Goal: Information Seeking & Learning: Learn about a topic

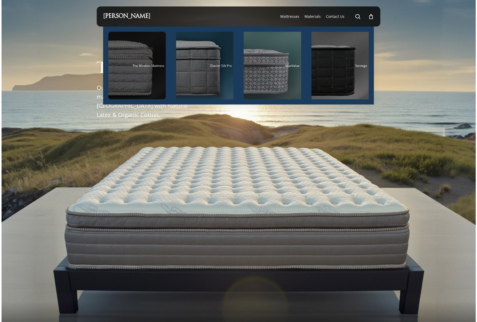
click at [154, 56] on div "Main Menu" at bounding box center [136, 66] width 57 height 68
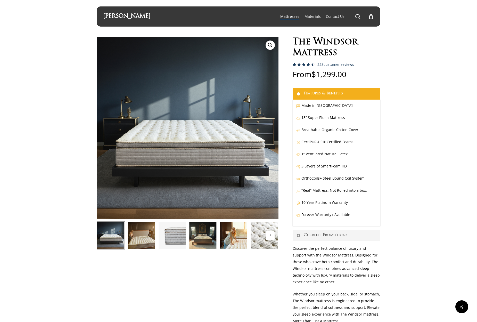
click at [132, 227] on img at bounding box center [141, 235] width 28 height 28
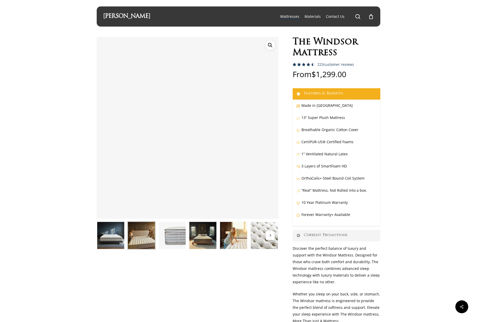
click at [177, 235] on img at bounding box center [172, 235] width 28 height 28
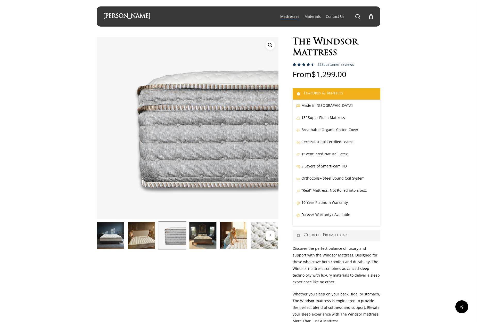
click at [206, 237] on img at bounding box center [203, 235] width 28 height 28
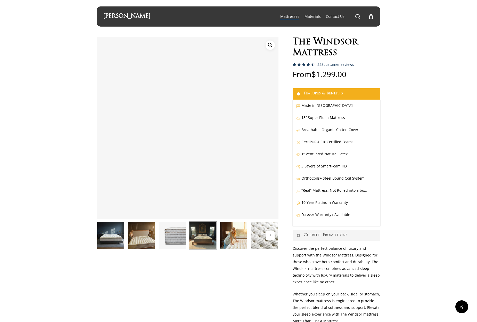
click at [250, 235] on div at bounding box center [264, 235] width 31 height 28
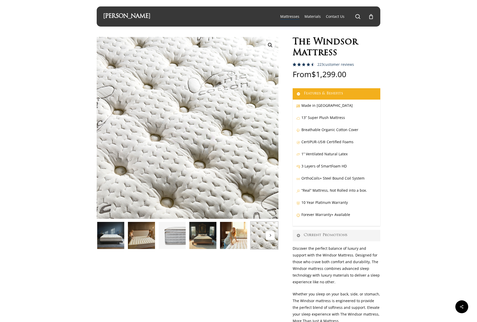
click at [272, 236] on button "Next" at bounding box center [270, 235] width 9 height 9
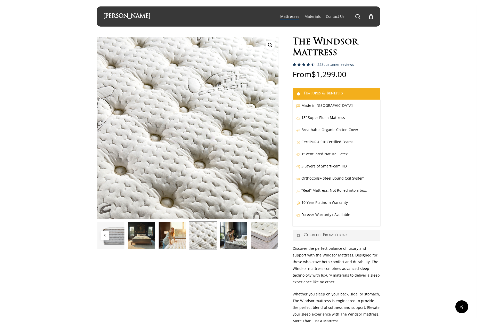
click at [267, 239] on img at bounding box center [264, 235] width 28 height 28
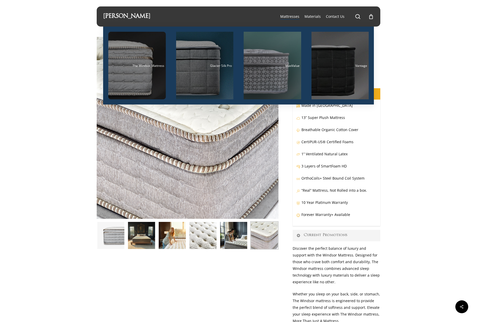
click at [113, 19] on link "[PERSON_NAME]" at bounding box center [126, 17] width 47 height 6
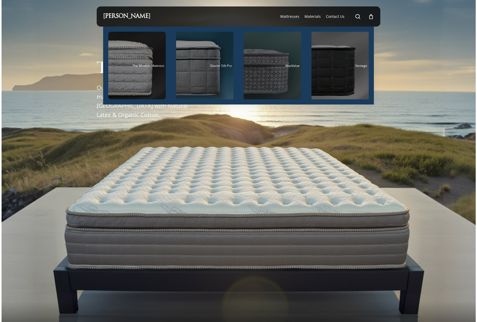
click at [264, 76] on div "Main Menu" at bounding box center [272, 66] width 57 height 68
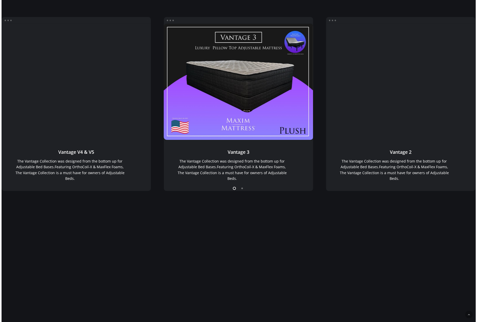
scroll to position [456, 0]
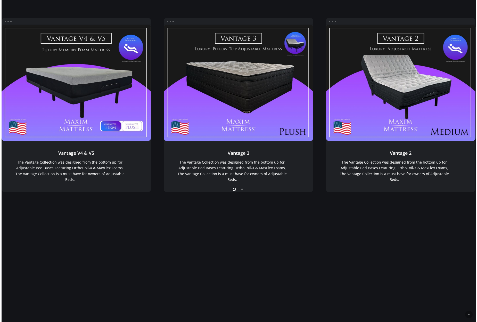
click at [242, 191] on li "Page dot 2" at bounding box center [242, 189] width 8 height 8
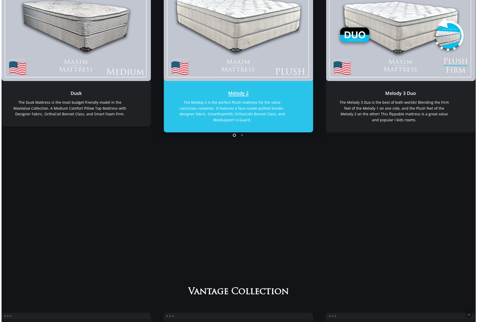
scroll to position [0, 0]
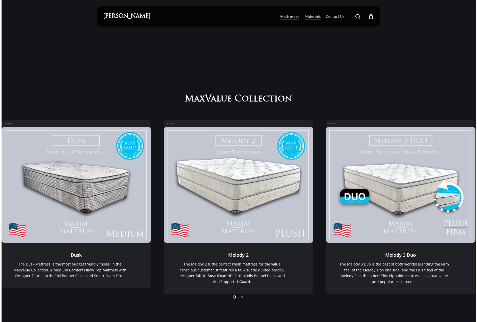
click at [318, 17] on span "Materials" at bounding box center [312, 16] width 16 height 5
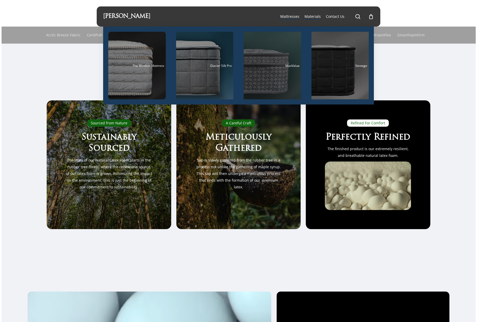
click at [273, 54] on div "Main Menu" at bounding box center [272, 66] width 57 height 68
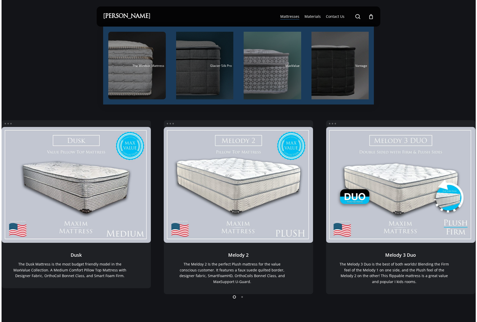
click at [215, 54] on div "Main Menu" at bounding box center [204, 66] width 57 height 68
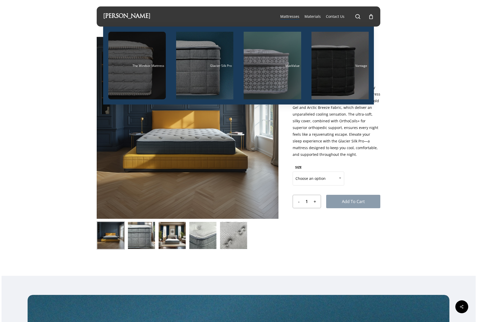
click at [144, 59] on div "Main Menu" at bounding box center [136, 66] width 57 height 68
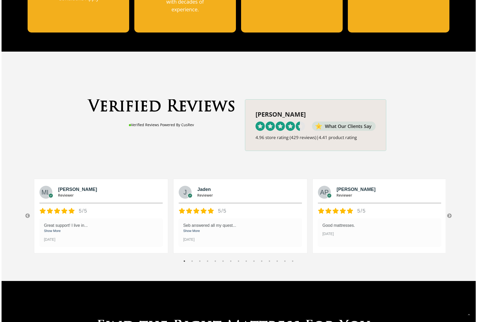
scroll to position [592, 0]
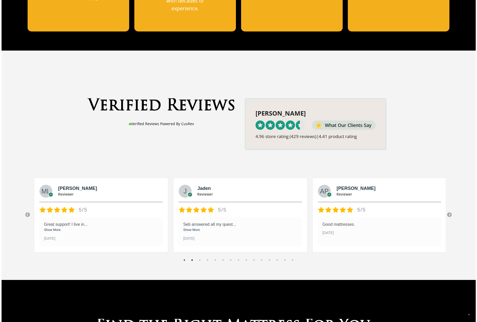
click at [192, 257] on button "2" at bounding box center [191, 259] width 5 height 5
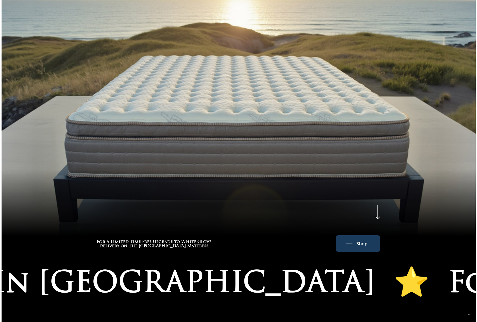
scroll to position [0, 0]
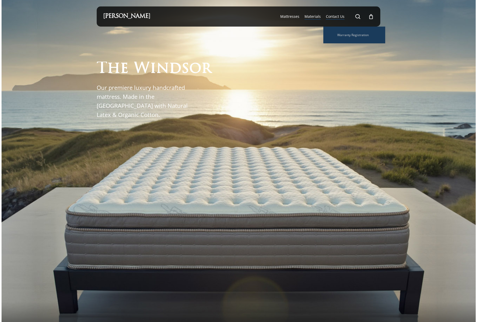
click at [315, 17] on span "Materials" at bounding box center [312, 16] width 16 height 5
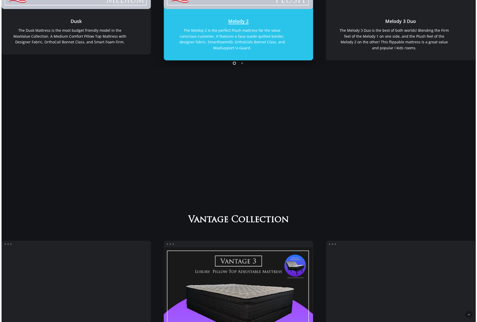
scroll to position [126, 0]
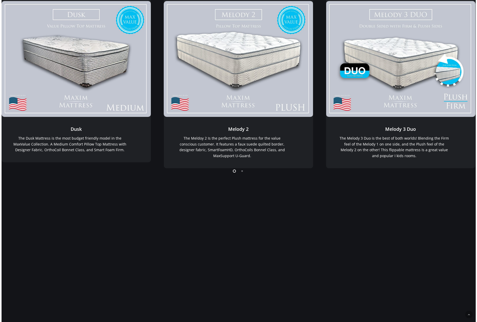
click at [242, 172] on li "Page dot 2" at bounding box center [242, 171] width 8 height 8
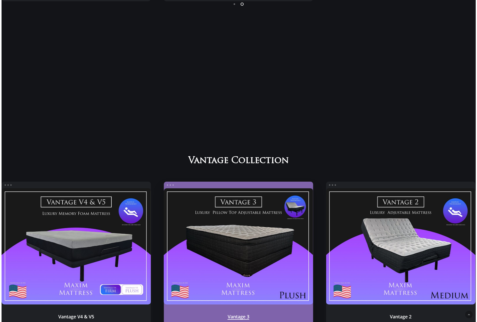
scroll to position [345, 0]
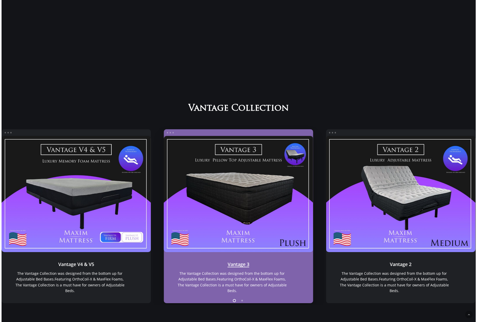
click at [170, 136] on div "Vantage 3 Vantage 3 Vantage 3 The Vantage Collection was designed from the bott…" at bounding box center [238, 216] width 149 height 174
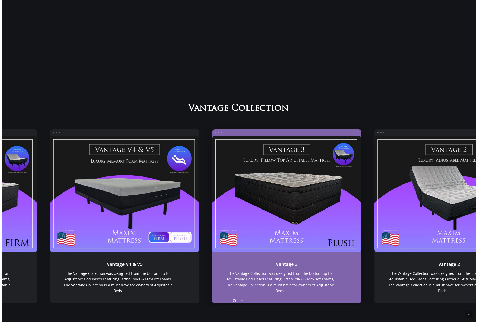
click at [319, 129] on div "Vantage V4 & V5 Vantage V4 & V5 Vantage V4 & V5 The Vantage Collection was desi…" at bounding box center [280, 213] width 474 height 181
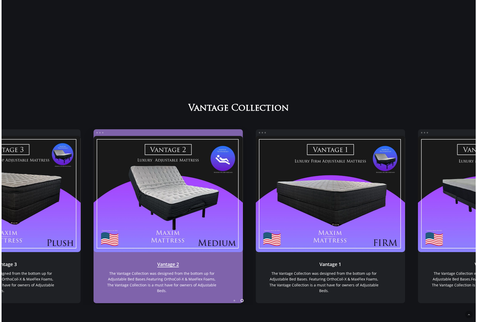
click at [243, 160] on link "Vantage 2" at bounding box center [167, 194] width 149 height 116
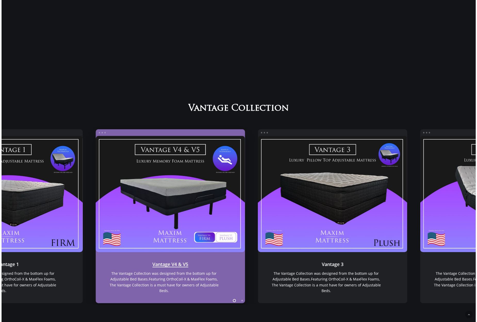
click at [245, 174] on link "Vantage V4 & V5" at bounding box center [170, 194] width 149 height 116
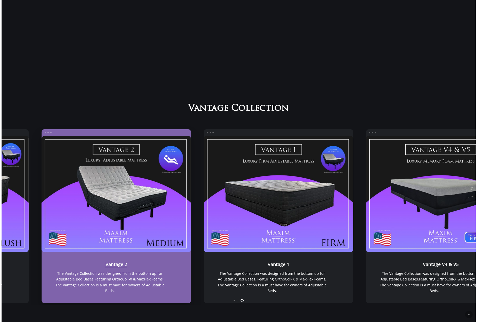
click at [191, 174] on link "Vantage 2" at bounding box center [115, 194] width 149 height 116
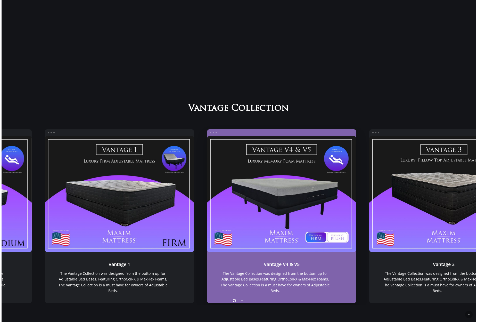
click at [343, 164] on link "Vantage V4 & V5" at bounding box center [281, 194] width 149 height 116
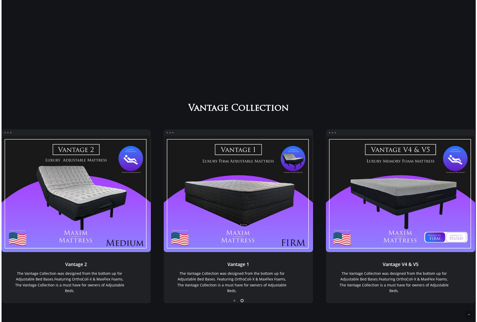
click at [307, 164] on div "Vantage V4 & V5 Vantage V4 & V5 Vantage V4 & V5 The Vantage Collection was desi…" at bounding box center [239, 213] width 474 height 181
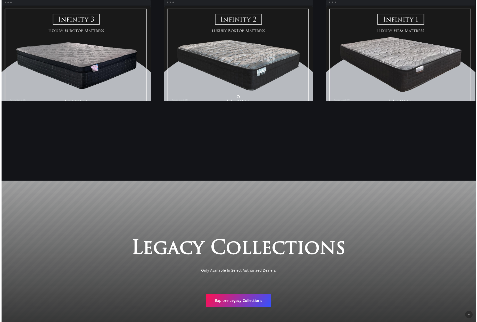
scroll to position [817, 0]
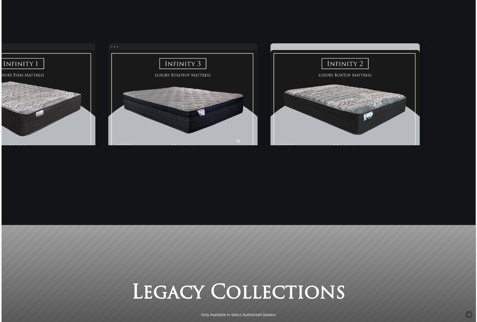
click at [371, 121] on link "Infinity Medium" at bounding box center [344, 108] width 149 height 116
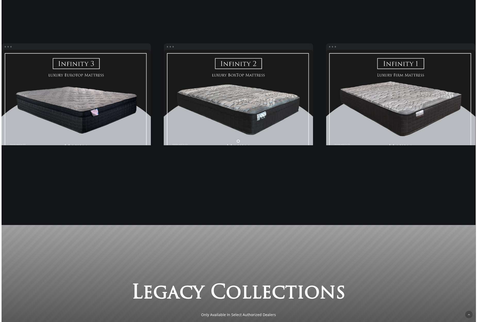
scroll to position [777, 0]
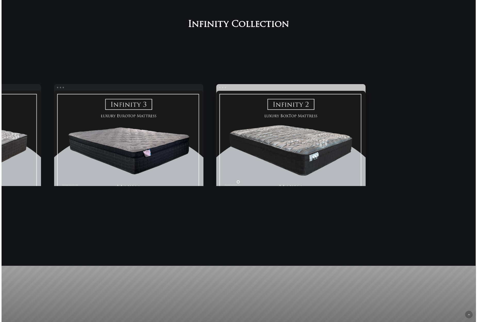
click at [365, 137] on link "Infinity Medium" at bounding box center [290, 149] width 149 height 116
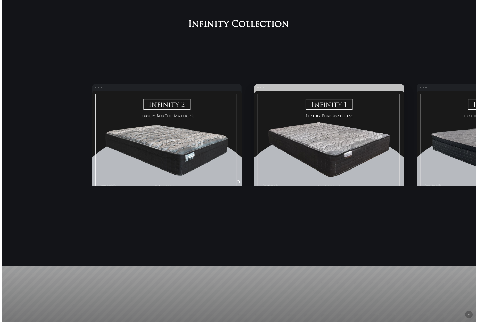
click at [254, 110] on link "Infinity FIRM" at bounding box center [328, 149] width 149 height 116
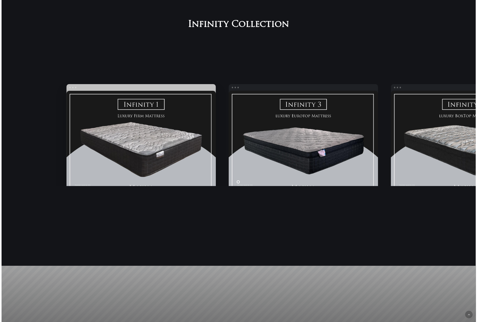
click at [66, 123] on link "Infinity FIRM" at bounding box center [140, 149] width 149 height 116
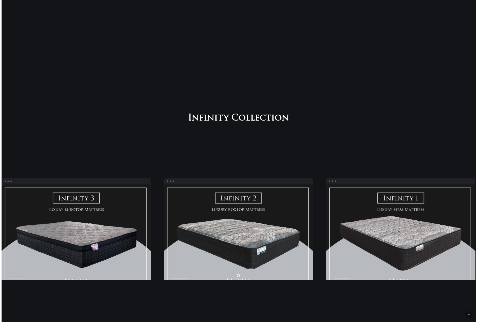
scroll to position [928, 0]
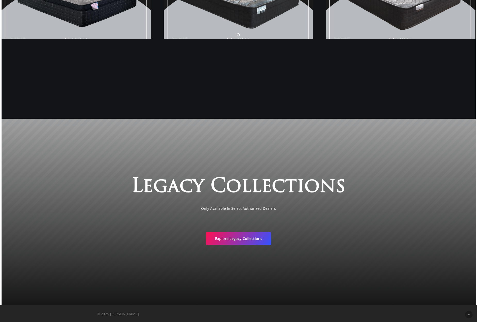
click at [246, 247] on div at bounding box center [239, 212] width 474 height 186
click at [246, 240] on link "Explore Legacy Collections" at bounding box center [238, 237] width 65 height 13
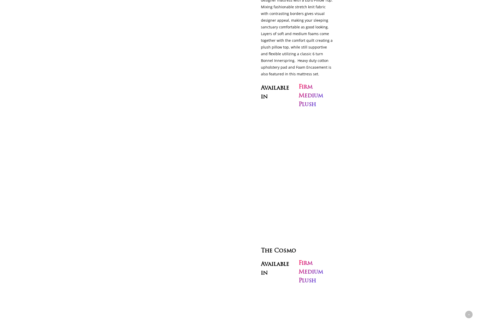
scroll to position [1586, 0]
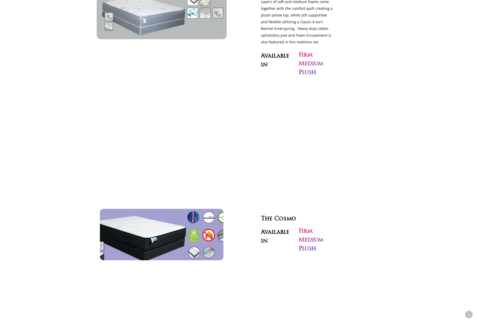
click at [158, 226] on img at bounding box center [162, 234] width 142 height 59
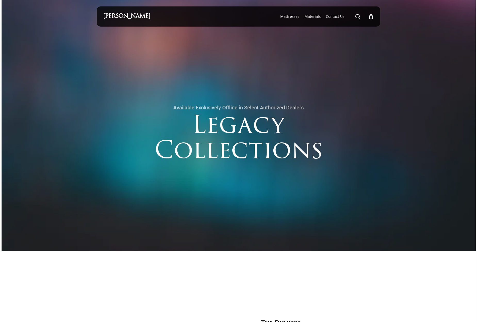
scroll to position [2, 0]
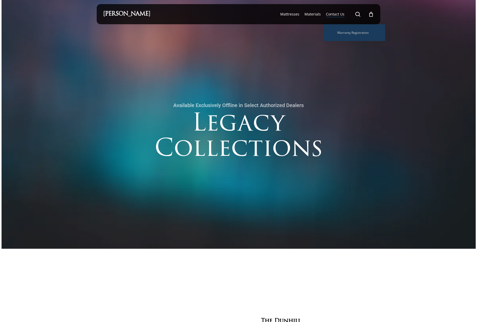
click at [343, 16] on span "Contact Us" at bounding box center [335, 14] width 19 height 5
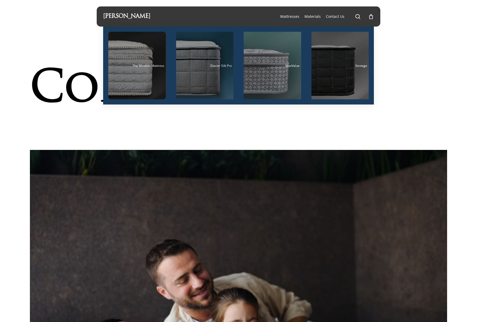
click at [291, 16] on span "Mattresses" at bounding box center [289, 16] width 19 height 5
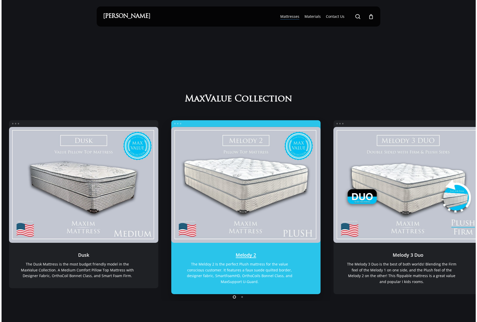
click at [321, 238] on link "Melody 2" at bounding box center [245, 185] width 149 height 116
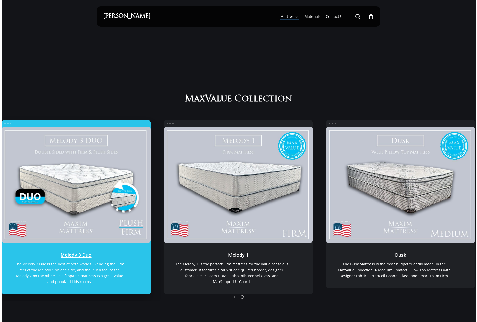
scroll to position [1, 0]
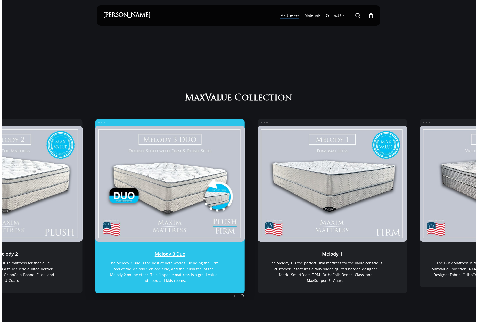
click at [239, 170] on link "Melody 3 Duo" at bounding box center [169, 184] width 149 height 116
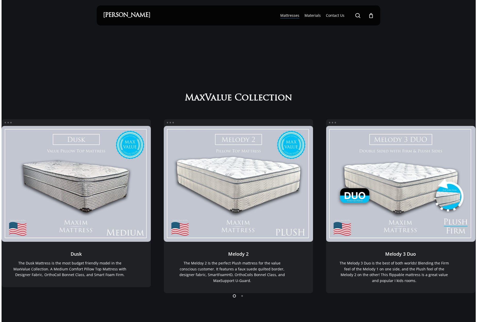
scroll to position [0, 0]
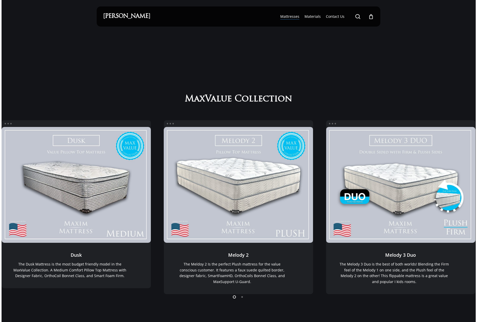
click at [133, 20] on div "[PERSON_NAME]" at bounding box center [126, 16] width 47 height 20
click at [133, 17] on link "[PERSON_NAME]" at bounding box center [126, 17] width 47 height 6
